Goal: Register for event/course

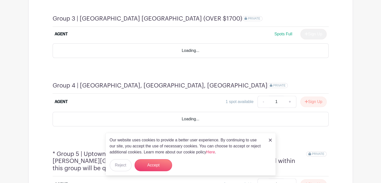
scroll to position [470, 0]
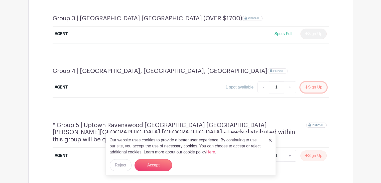
click at [315, 82] on button "Sign Up" at bounding box center [313, 87] width 26 height 11
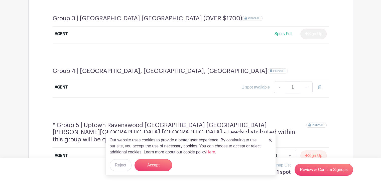
click at [271, 140] on img at bounding box center [270, 139] width 3 height 3
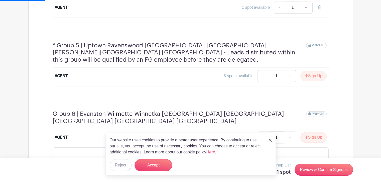
scroll to position [552, 0]
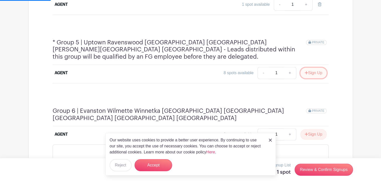
click at [319, 68] on button "Sign Up" at bounding box center [313, 73] width 26 height 11
click at [271, 139] on img at bounding box center [270, 139] width 3 height 3
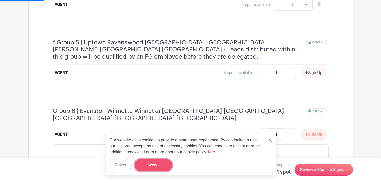
click at [158, 164] on button "Accept" at bounding box center [153, 165] width 38 height 12
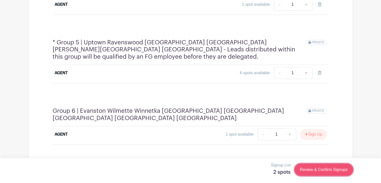
click at [320, 171] on link "Review & Confirm Signups" at bounding box center [323, 169] width 58 height 12
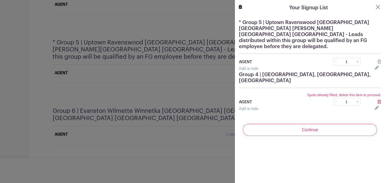
click at [377, 100] on icon at bounding box center [379, 102] width 4 height 4
click at [320, 66] on div "Add a note" at bounding box center [304, 69] width 136 height 6
click at [375, 8] on button "Close" at bounding box center [378, 7] width 6 height 6
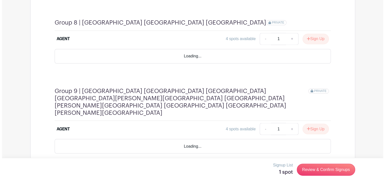
scroll to position [843, 0]
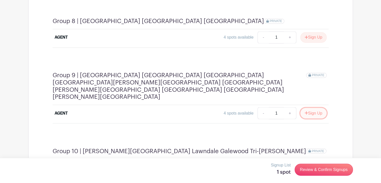
click at [311, 108] on button "Sign Up" at bounding box center [313, 113] width 26 height 11
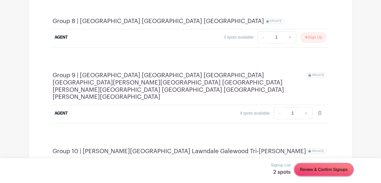
click at [315, 170] on link "Review & Confirm Signups" at bounding box center [323, 169] width 58 height 12
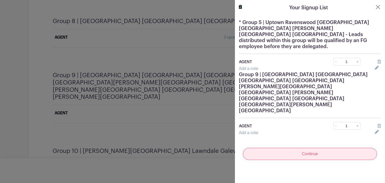
click at [318, 148] on input "Continue" at bounding box center [310, 154] width 134 height 12
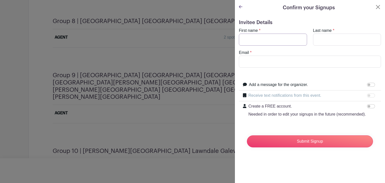
click at [254, 39] on input "First name" at bounding box center [273, 40] width 68 height 12
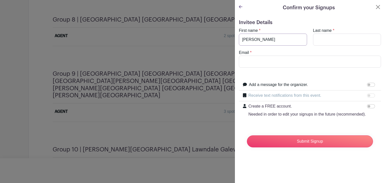
scroll to position [841, 0]
type input "[PERSON_NAME]"
click at [276, 58] on input "Email" at bounding box center [310, 62] width 142 height 12
click at [324, 33] on label "Last name" at bounding box center [322, 31] width 19 height 6
click at [324, 34] on input "Last name" at bounding box center [347, 40] width 68 height 12
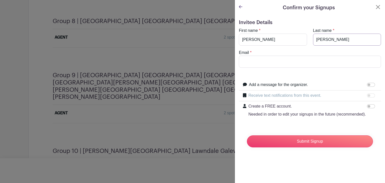
type input "[PERSON_NAME]"
type input "[PERSON_NAME][EMAIL_ADDRESS][PERSON_NAME][DOMAIN_NAME]"
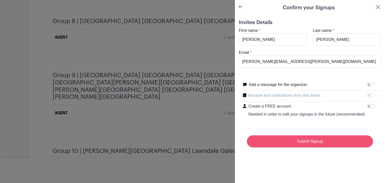
click at [292, 147] on input "Submit Signup" at bounding box center [310, 141] width 126 height 12
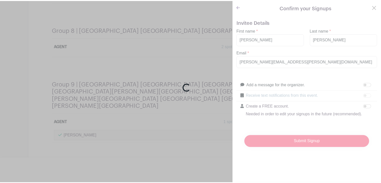
scroll to position [850, 0]
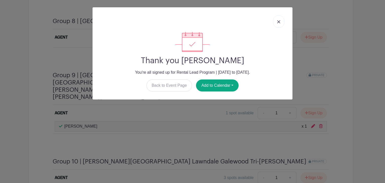
click at [280, 22] on link at bounding box center [279, 21] width 12 height 13
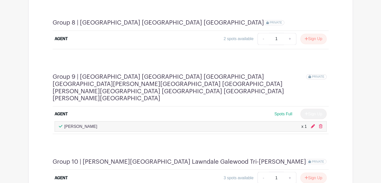
scroll to position [852, 0]
